Goal: Task Accomplishment & Management: Understand process/instructions

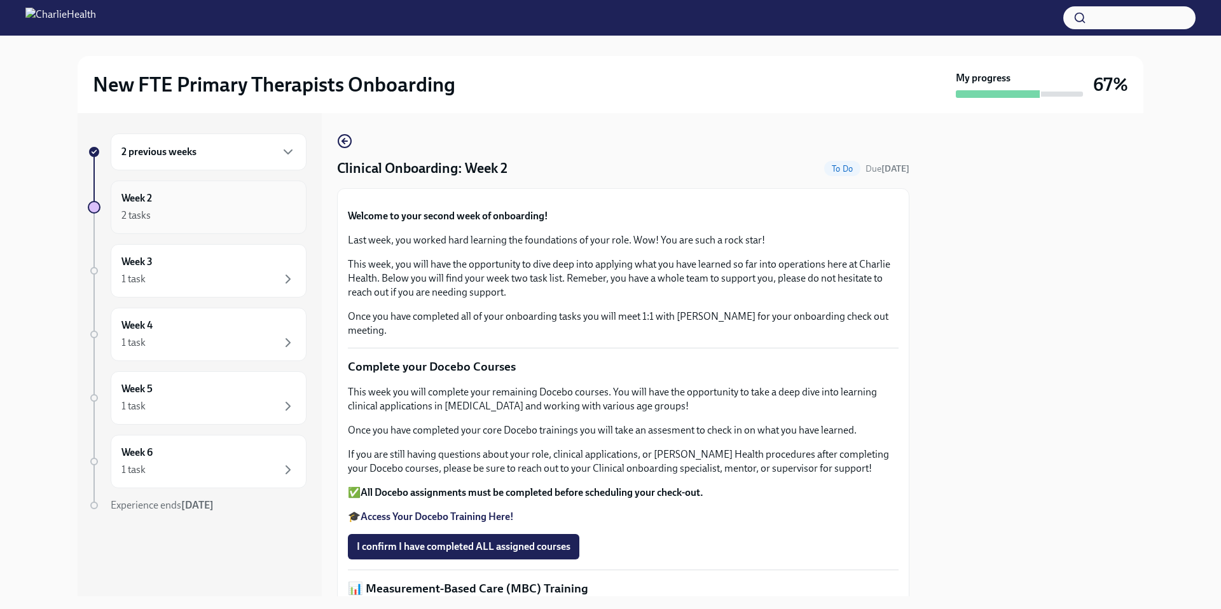
click at [165, 213] on div "2 tasks" at bounding box center [208, 215] width 174 height 15
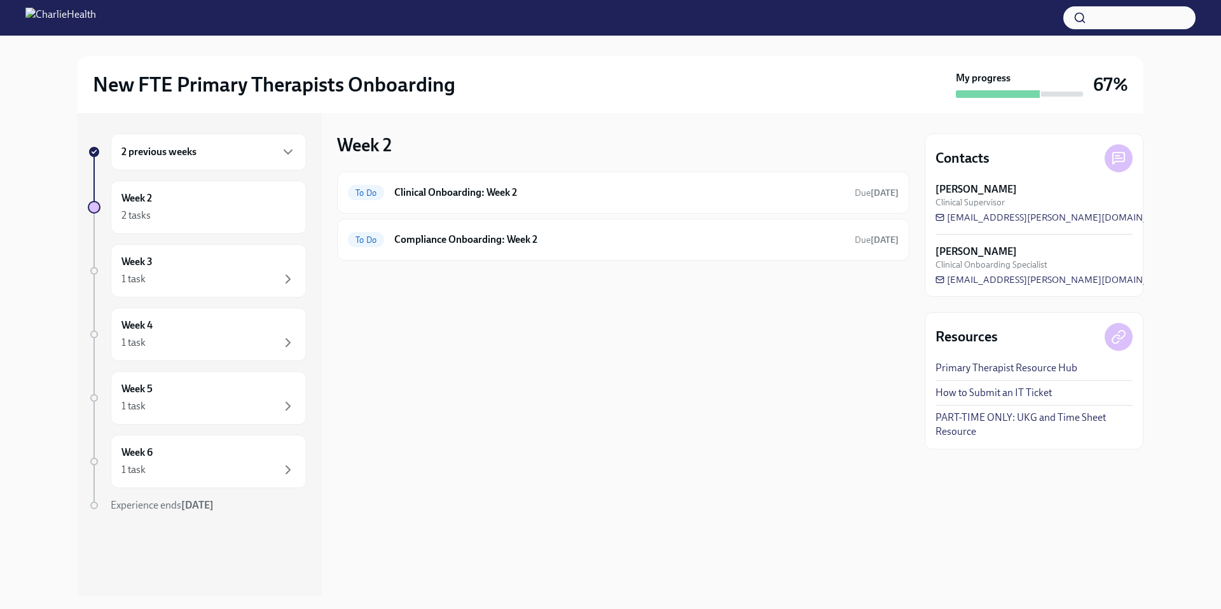
click at [218, 159] on div "2 previous weeks" at bounding box center [208, 151] width 174 height 15
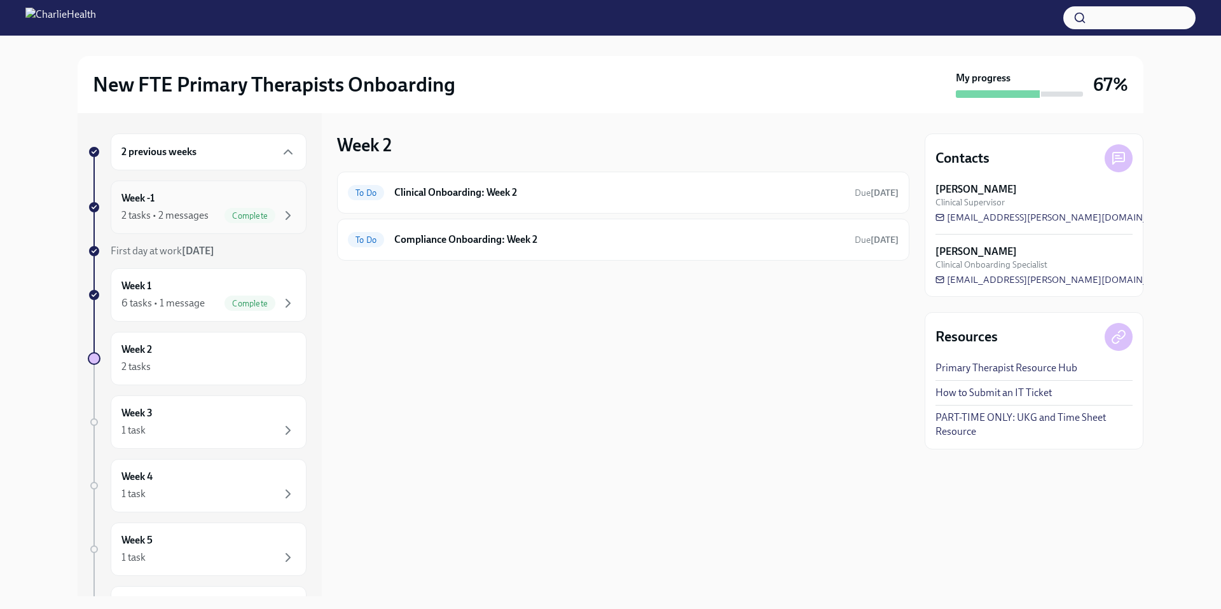
click at [225, 210] on div "Complete" at bounding box center [250, 215] width 51 height 15
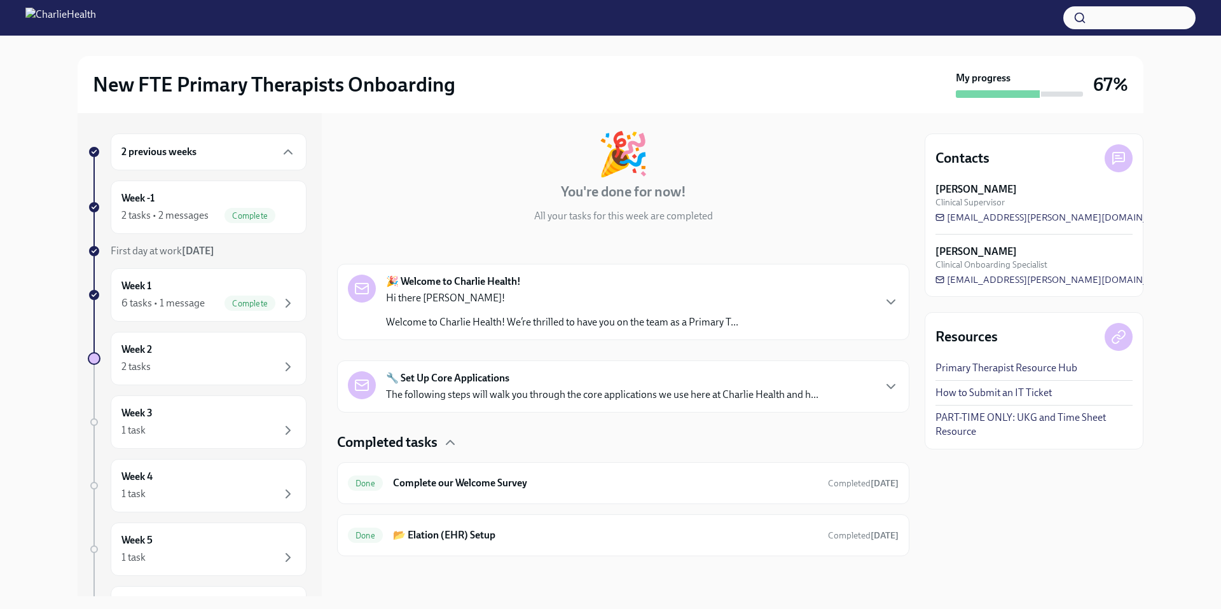
scroll to position [60, 0]
click at [628, 531] on h6 "📂 Elation (EHR) Setup" at bounding box center [605, 535] width 425 height 14
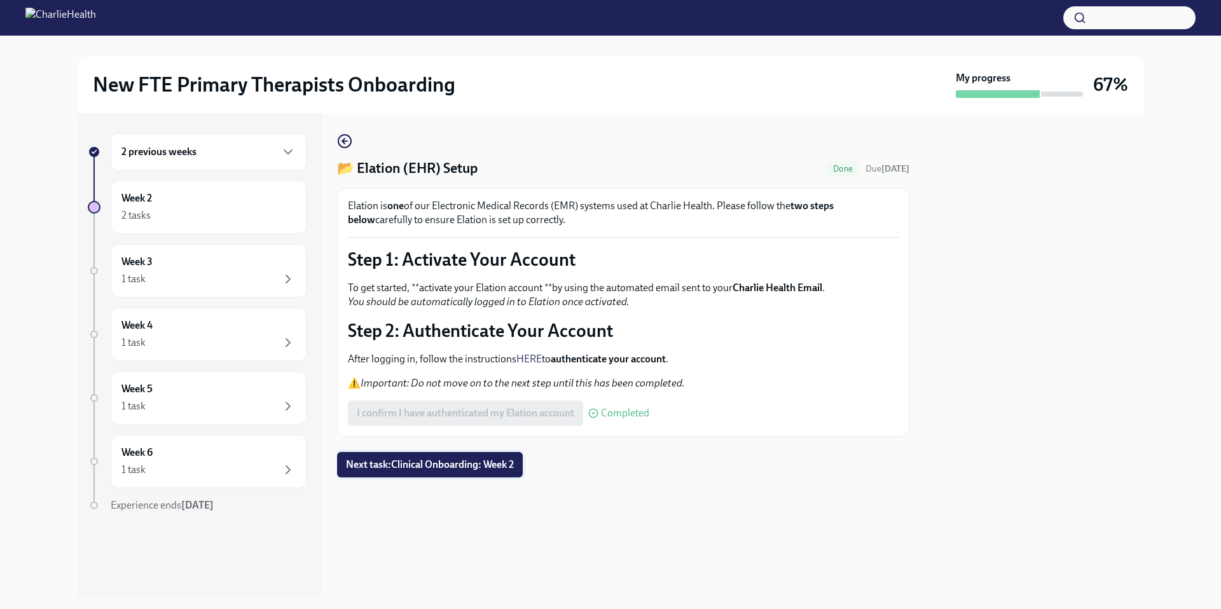
click at [470, 470] on span "Next task : Clinical Onboarding: Week 2" at bounding box center [430, 465] width 168 height 13
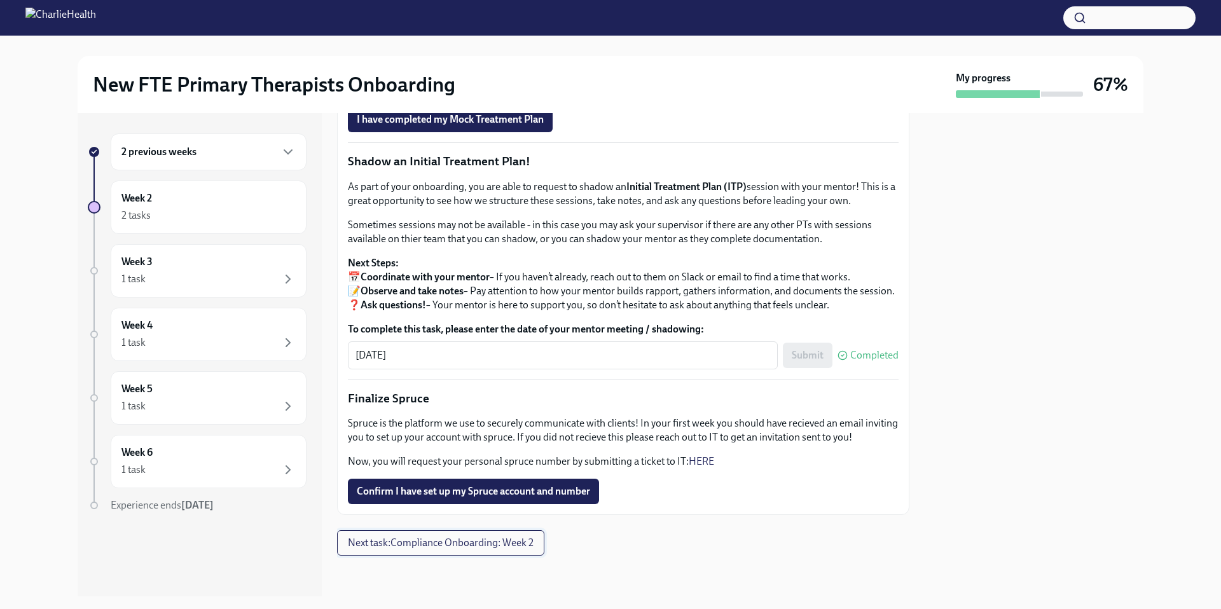
scroll to position [1198, 0]
click at [205, 152] on div "2 previous weeks" at bounding box center [208, 151] width 174 height 15
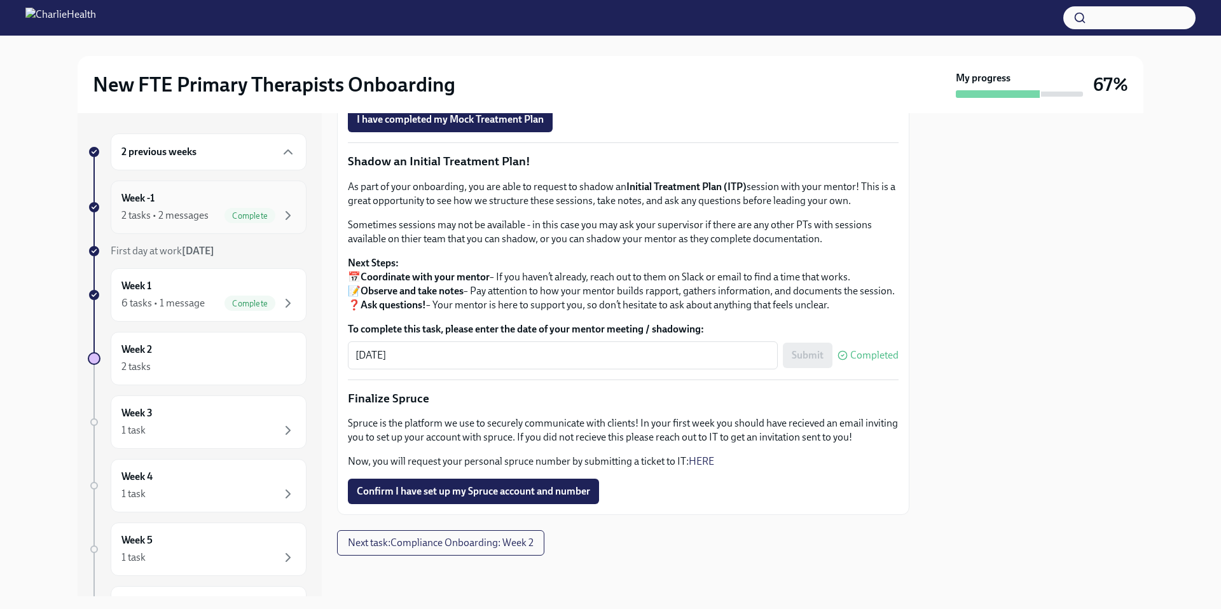
click at [195, 209] on div "2 tasks • 2 messages" at bounding box center [164, 216] width 87 height 14
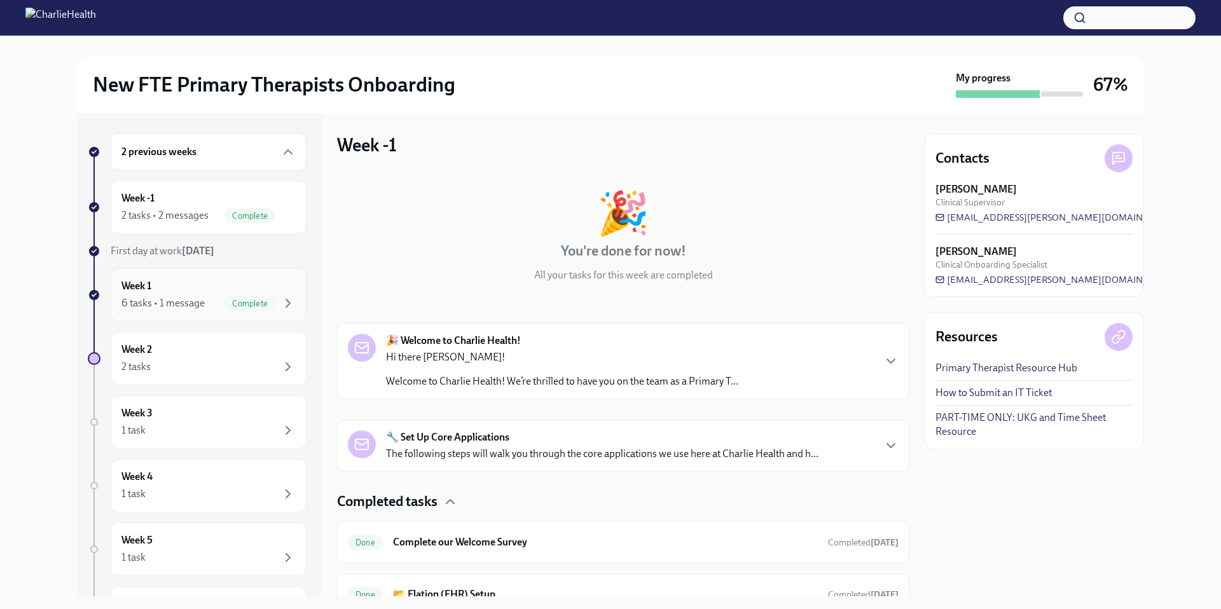
click at [191, 286] on div "Week 1 6 tasks • 1 message Complete" at bounding box center [208, 295] width 174 height 32
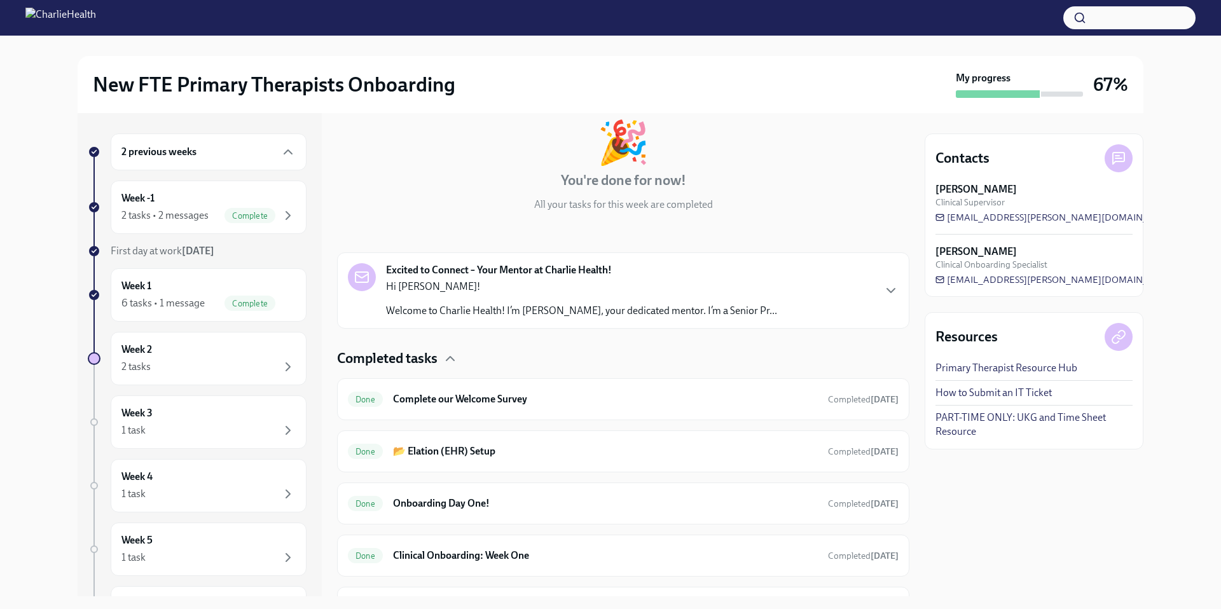
scroll to position [195, 0]
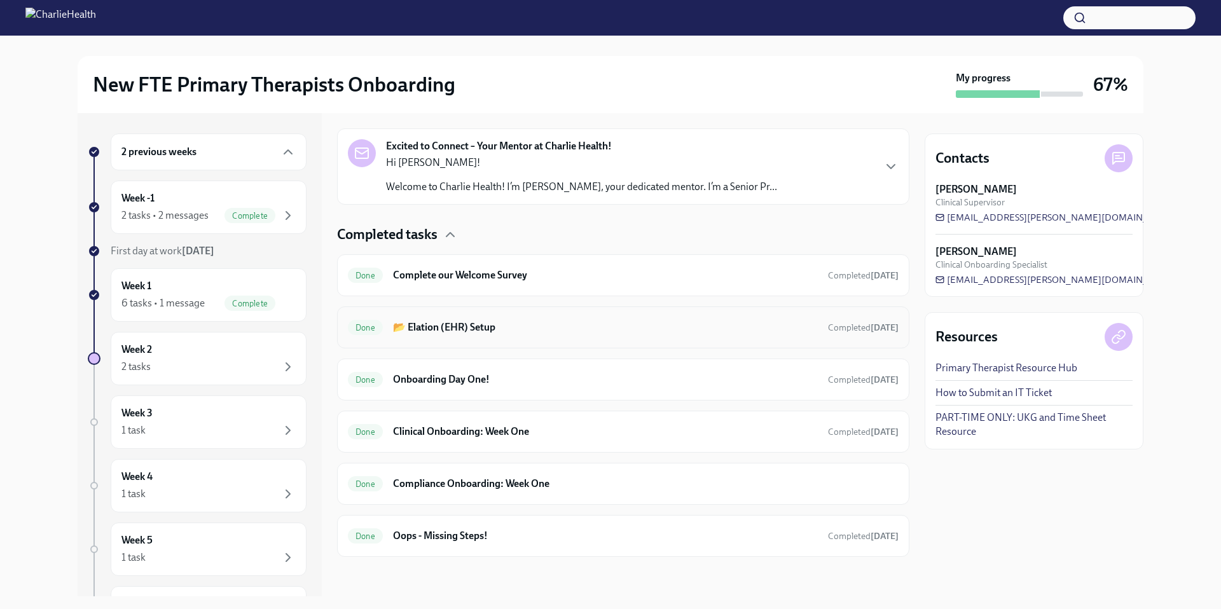
click at [501, 340] on div "Done 📂 Elation (EHR) Setup Completed [DATE]" at bounding box center [623, 328] width 572 height 42
click at [619, 331] on h6 "📂 Elation (EHR) Setup" at bounding box center [605, 328] width 425 height 14
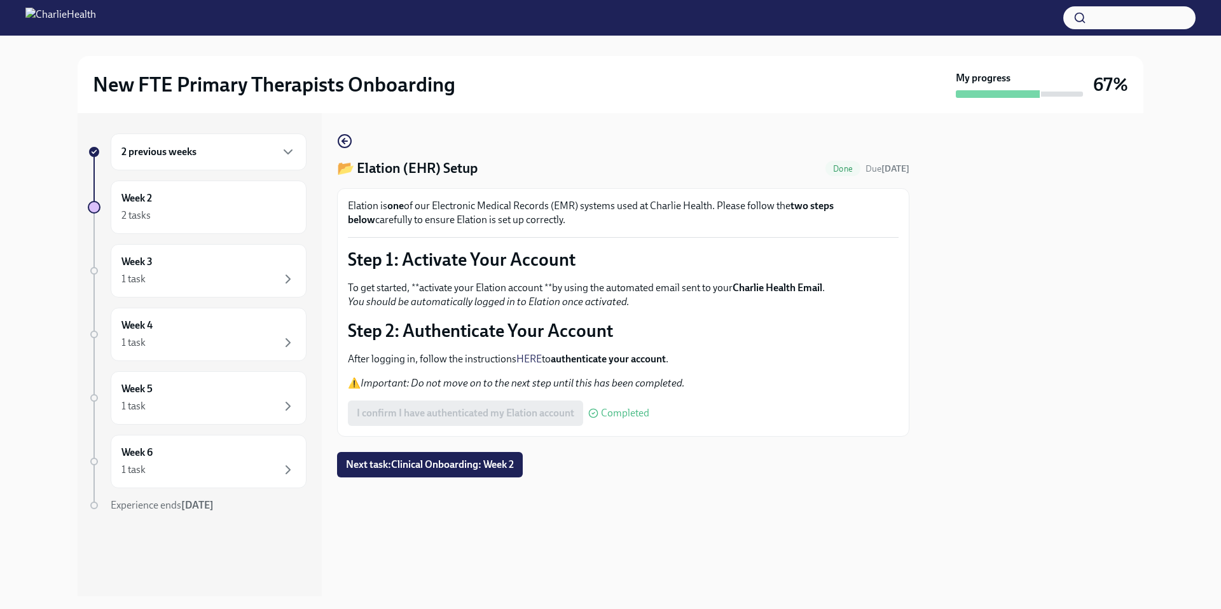
click at [221, 157] on div "2 previous weeks" at bounding box center [208, 151] width 174 height 15
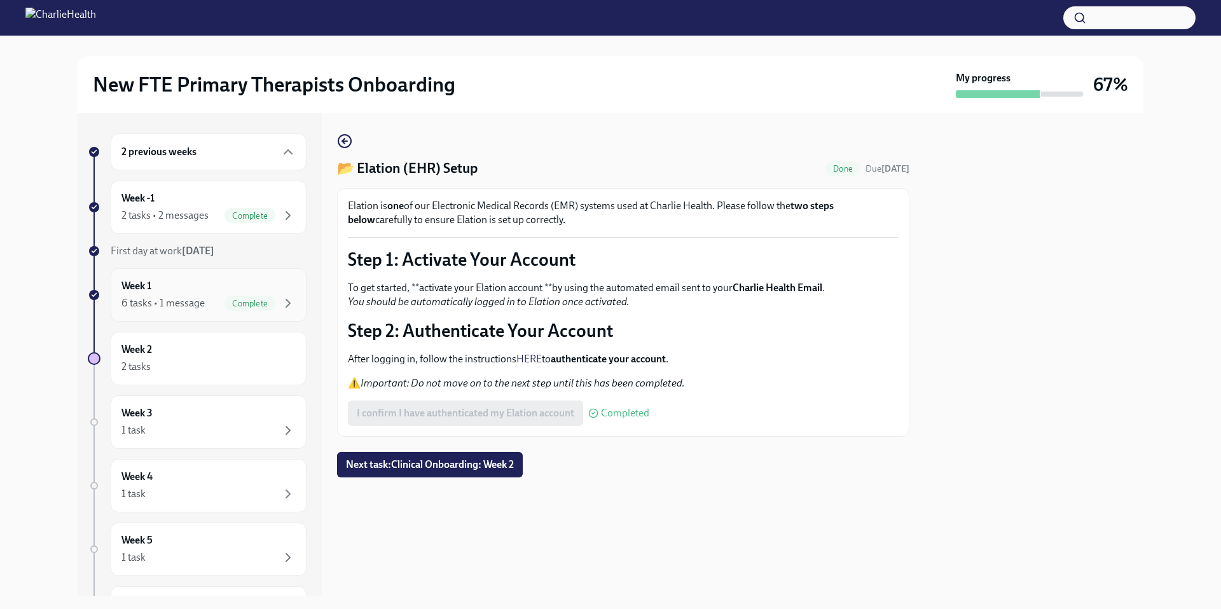
click at [179, 293] on div "Week 1 6 tasks • 1 message Complete" at bounding box center [208, 295] width 174 height 32
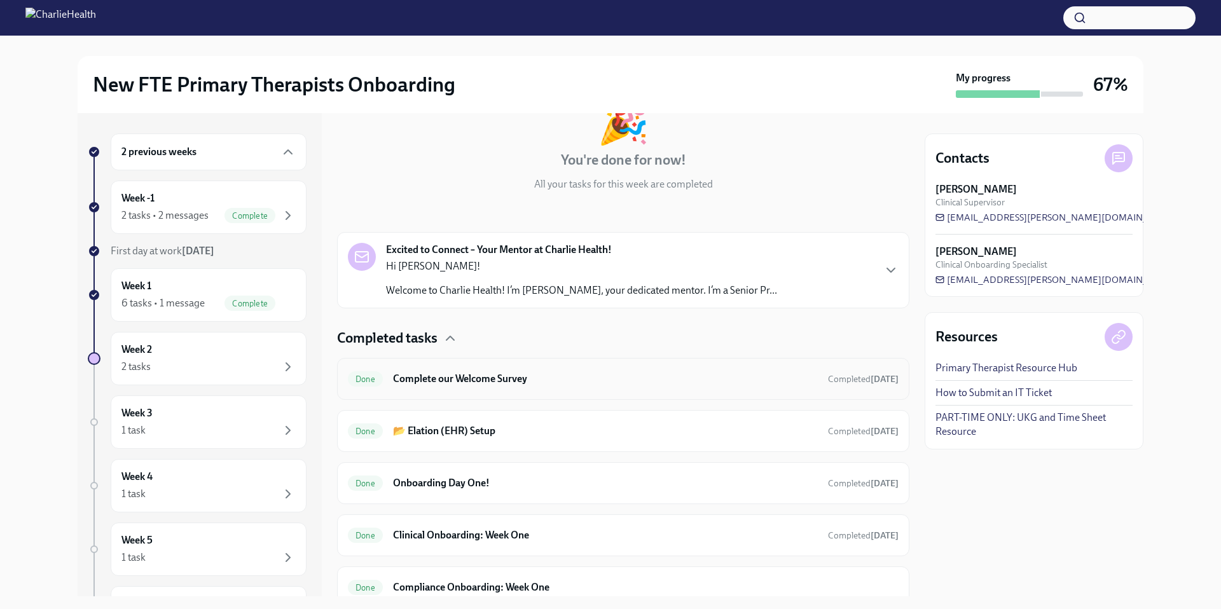
scroll to position [67, 0]
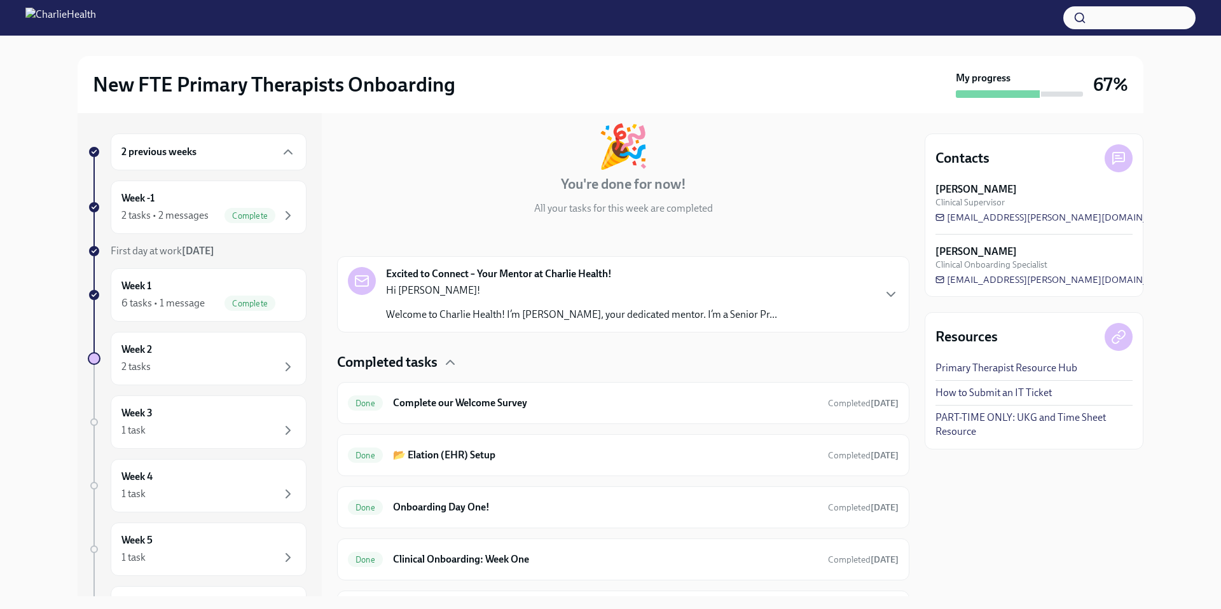
click at [783, 307] on div "Excited to Connect – Your Mentor at Charlie Health! Hi [PERSON_NAME]! Welcome t…" at bounding box center [623, 294] width 551 height 55
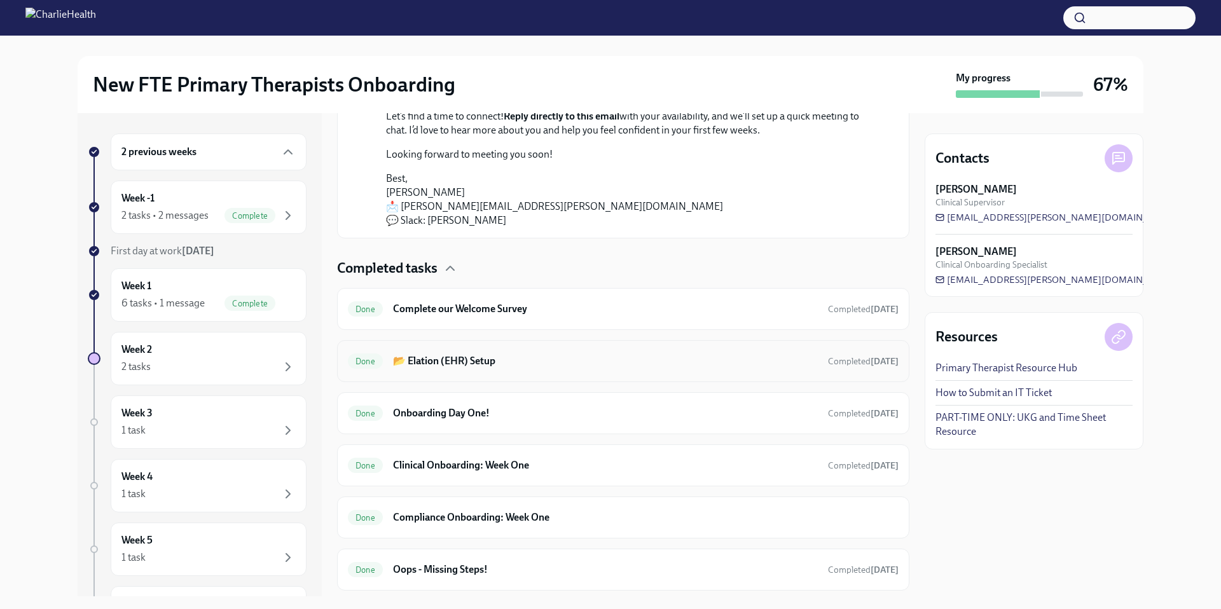
scroll to position [391, 0]
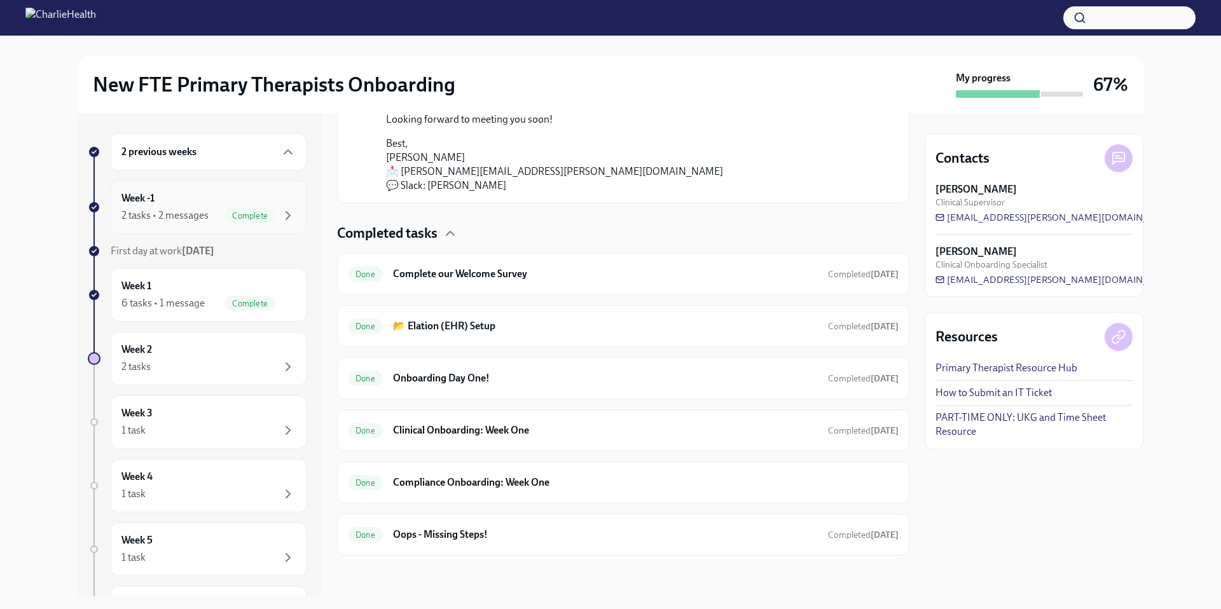
click at [204, 214] on div "2 tasks • 2 messages" at bounding box center [164, 216] width 87 height 14
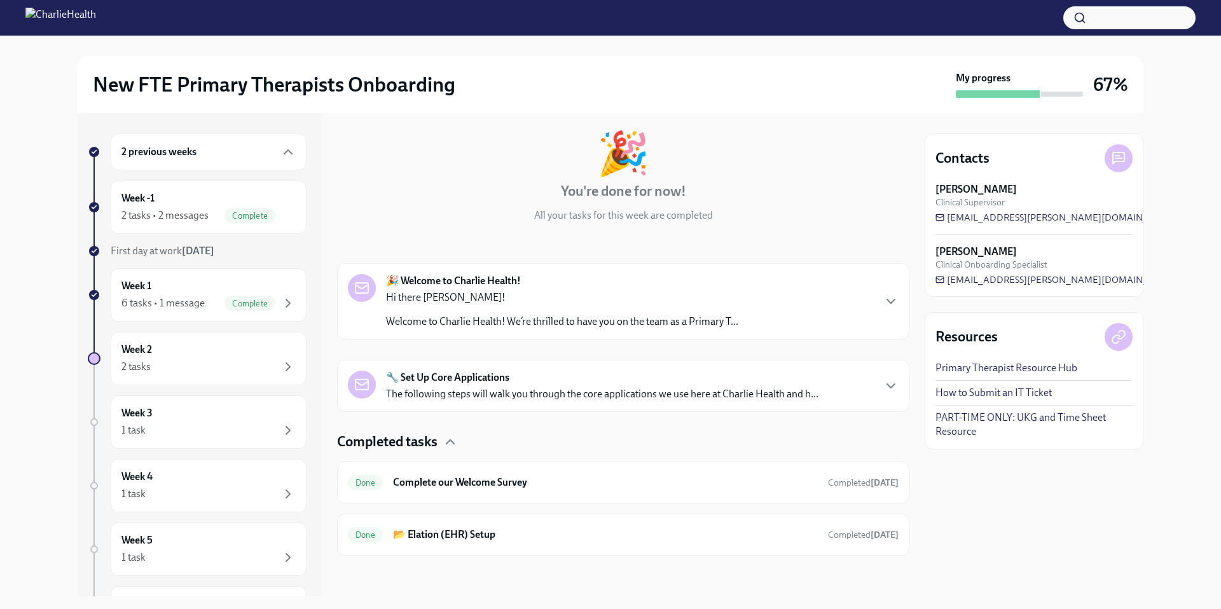
click at [560, 396] on p "The following steps will walk you through the core applications we use here at …" at bounding box center [602, 394] width 433 height 14
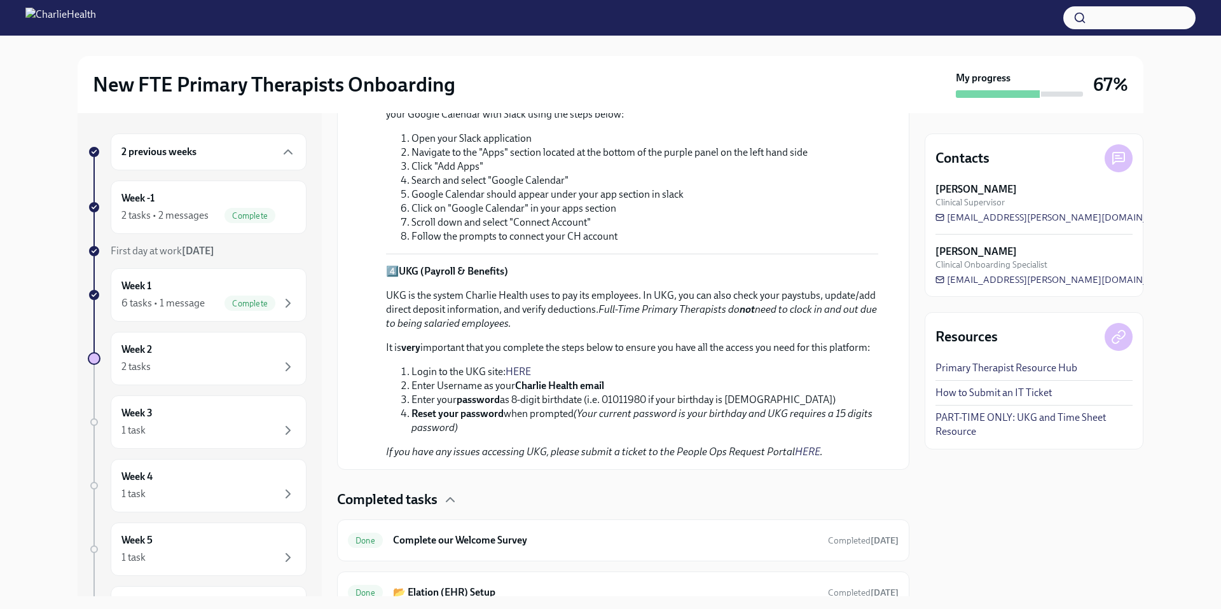
scroll to position [882, 0]
